Goal: Download file/media

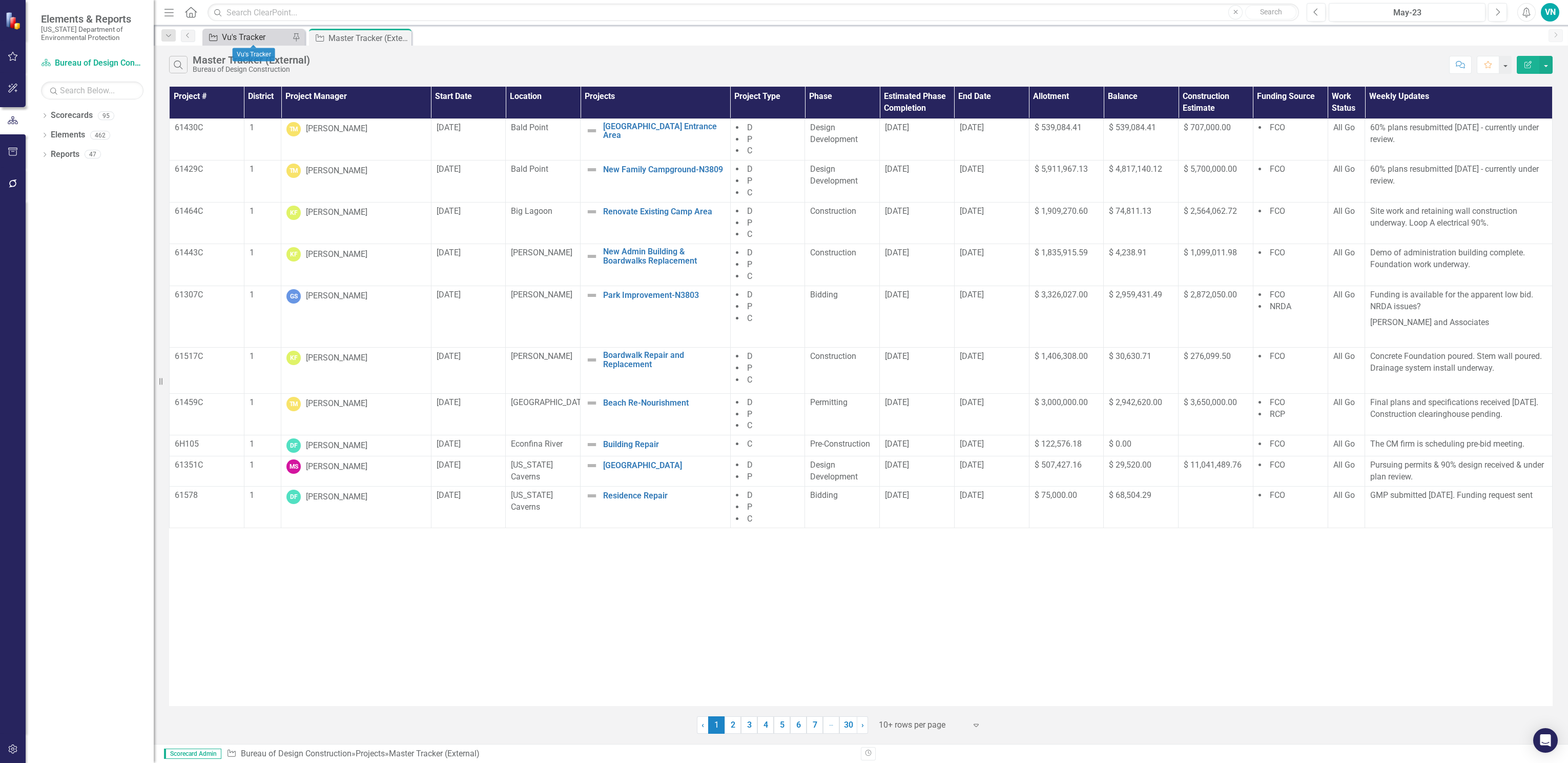
click at [231, 35] on div "Vu's Tracker" at bounding box center [256, 37] width 68 height 13
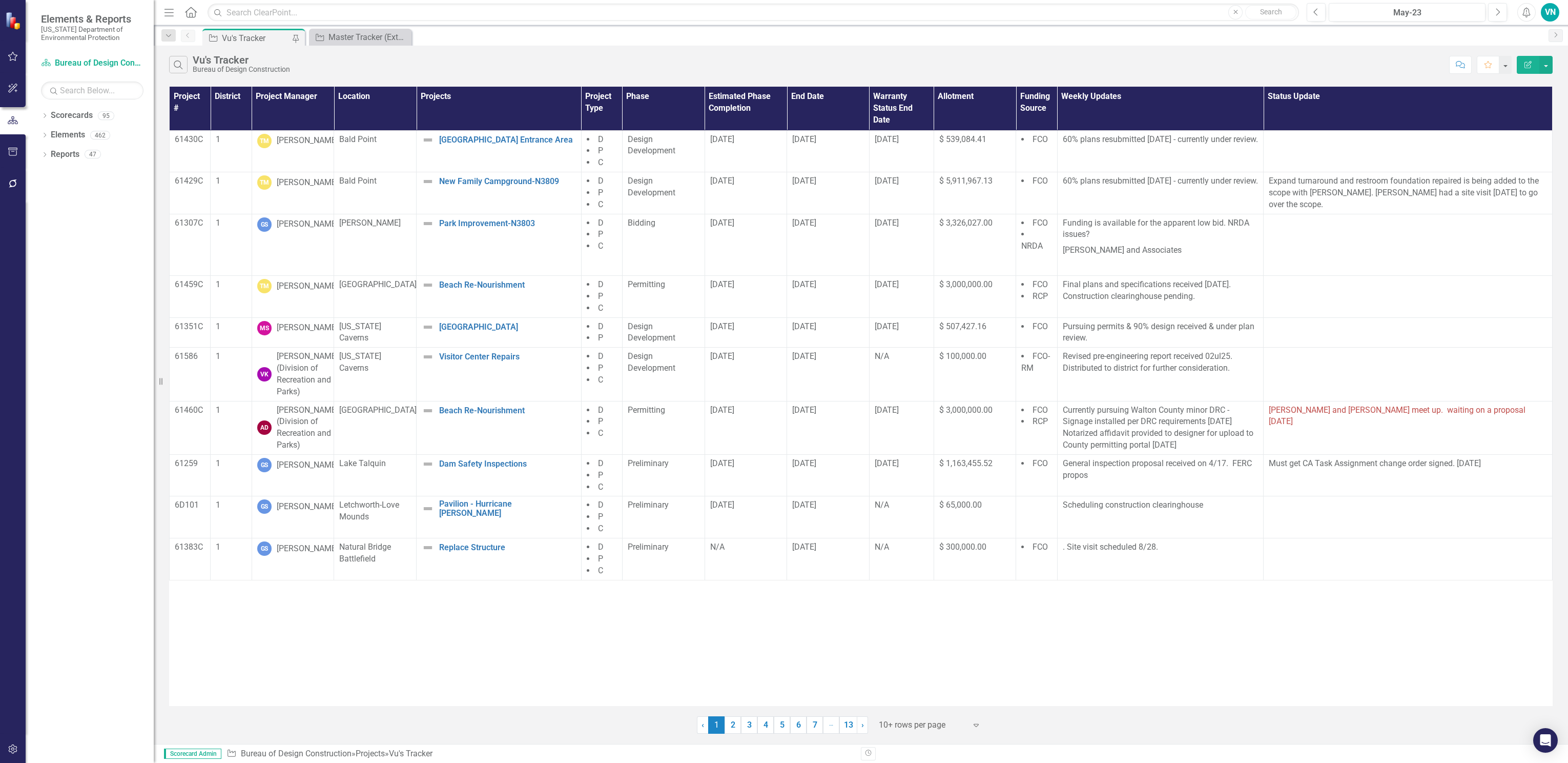
click at [290, 93] on th "Project Manager" at bounding box center [293, 108] width 83 height 44
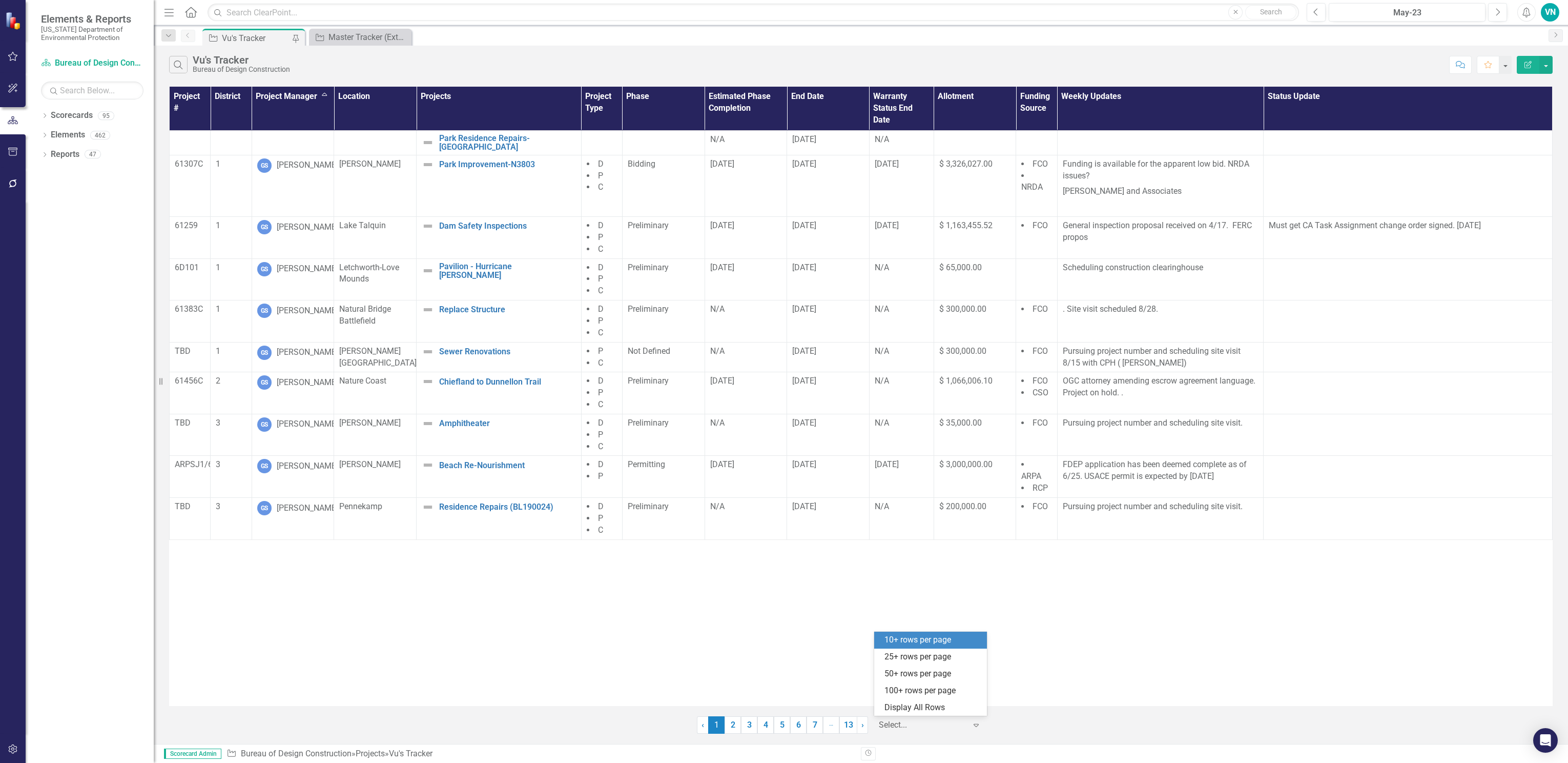
click at [906, 720] on div at bounding box center [922, 725] width 87 height 14
click at [915, 702] on div "Display All Rows" at bounding box center [933, 707] width 96 height 12
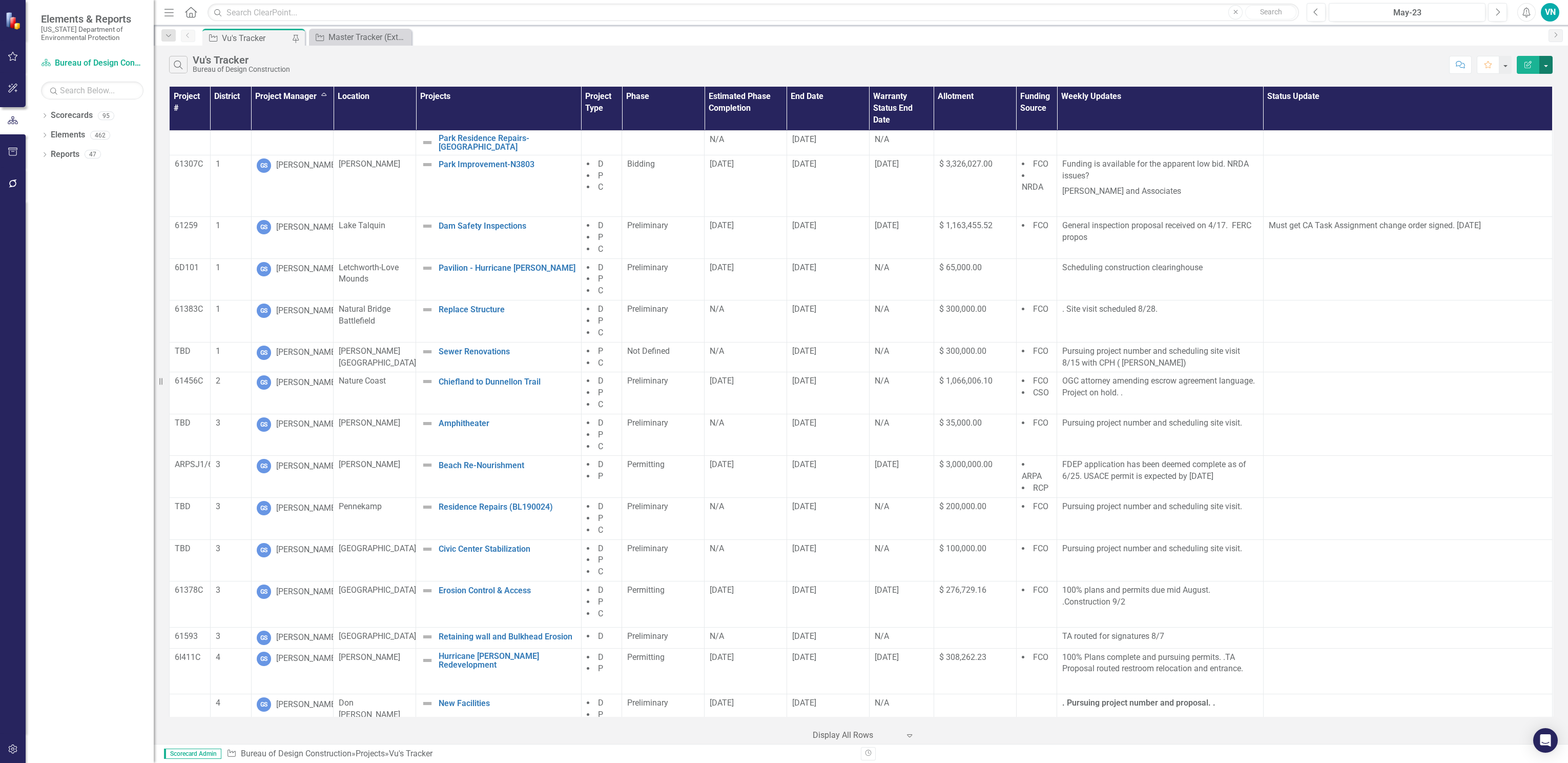
click at [1542, 68] on button "button" at bounding box center [1546, 65] width 13 height 18
click at [1529, 102] on link "PDF Export to PDF" at bounding box center [1511, 104] width 81 height 19
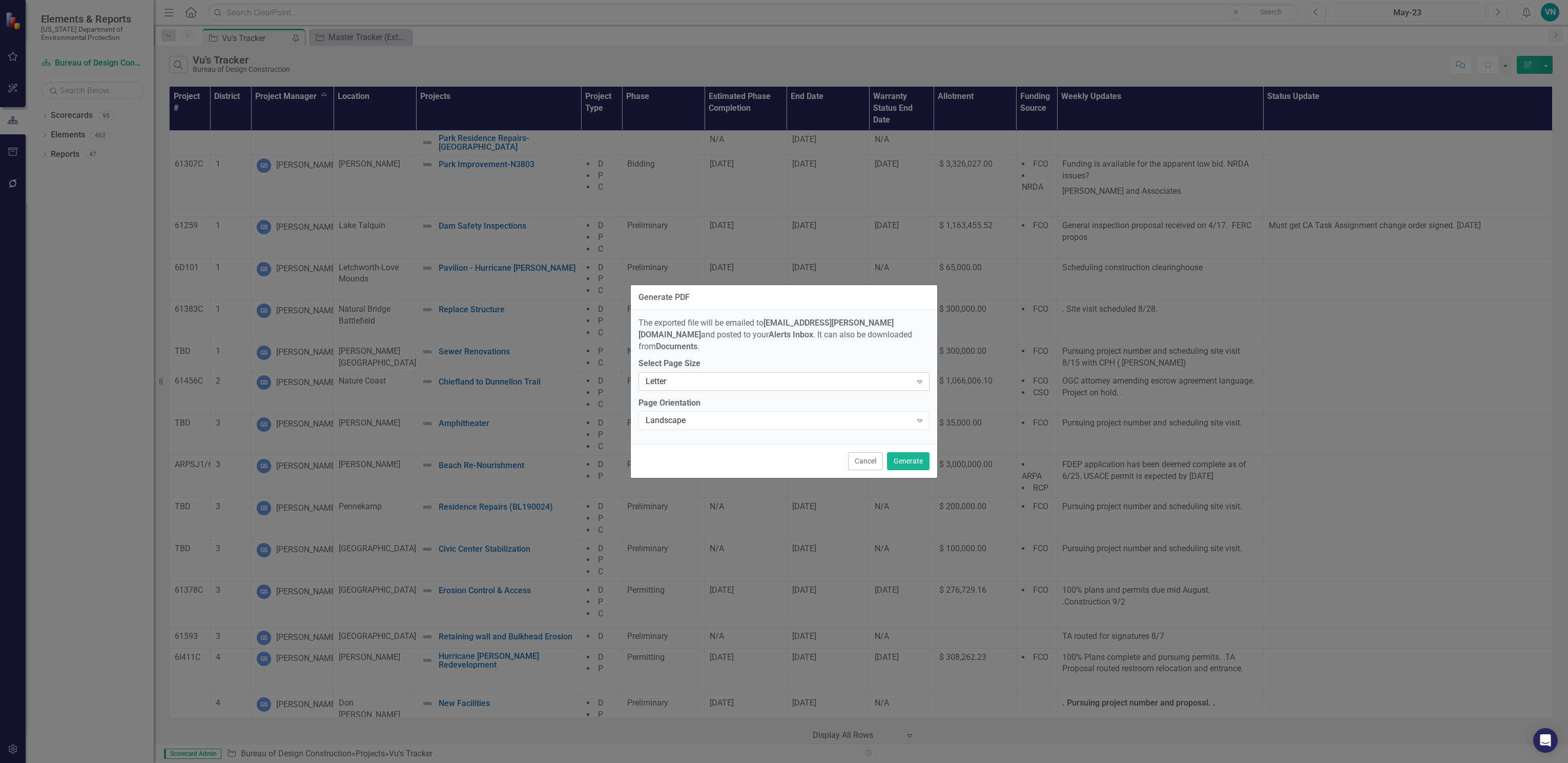
click at [805, 378] on div "Letter" at bounding box center [779, 381] width 266 height 12
click at [774, 437] on div "Tabloid" at bounding box center [786, 443] width 275 height 12
click at [896, 452] on button "Generate" at bounding box center [908, 460] width 43 height 18
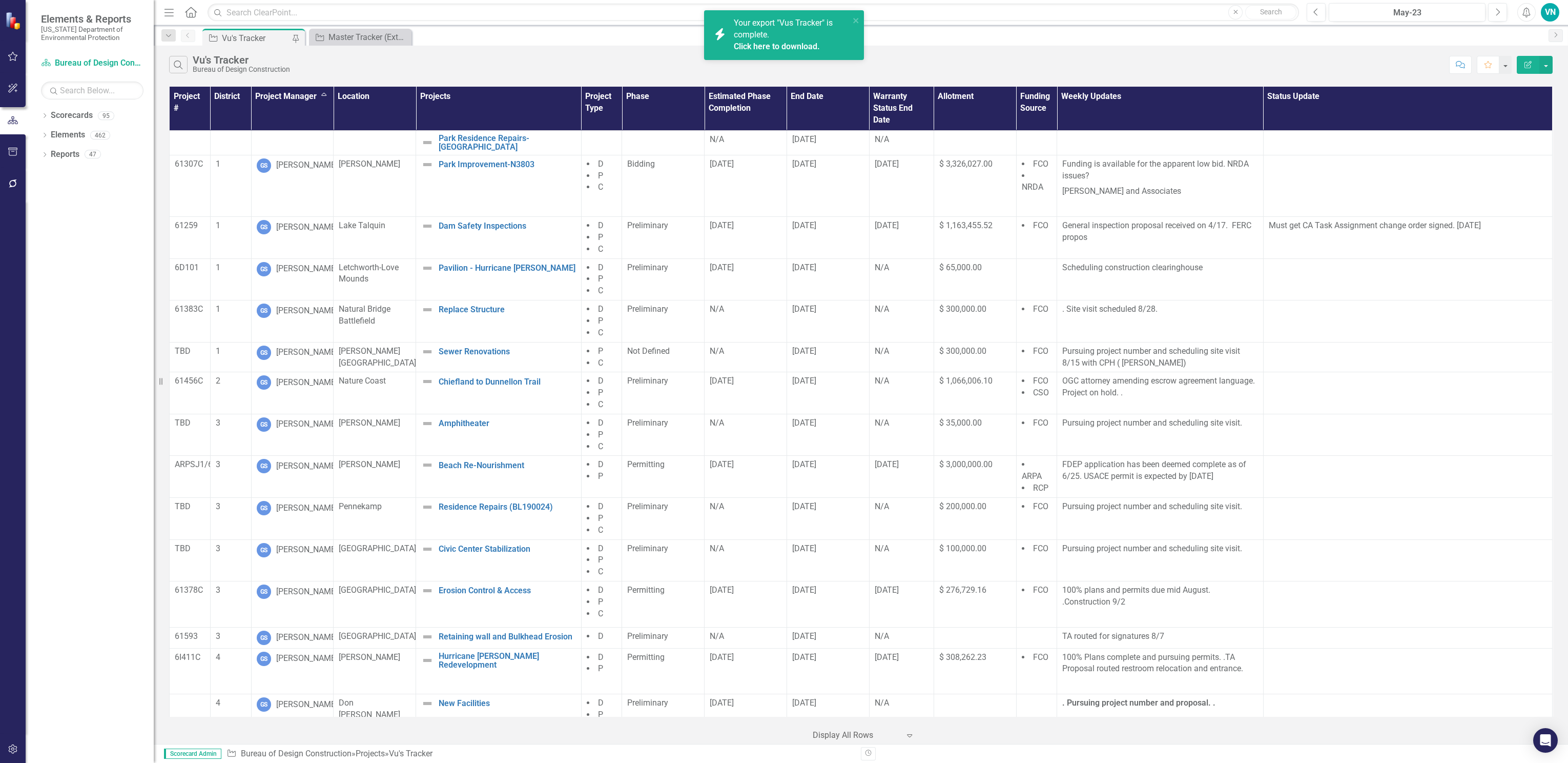
click at [794, 41] on div "Click here to download." at bounding box center [791, 46] width 113 height 12
